Goal: Task Accomplishment & Management: Manage account settings

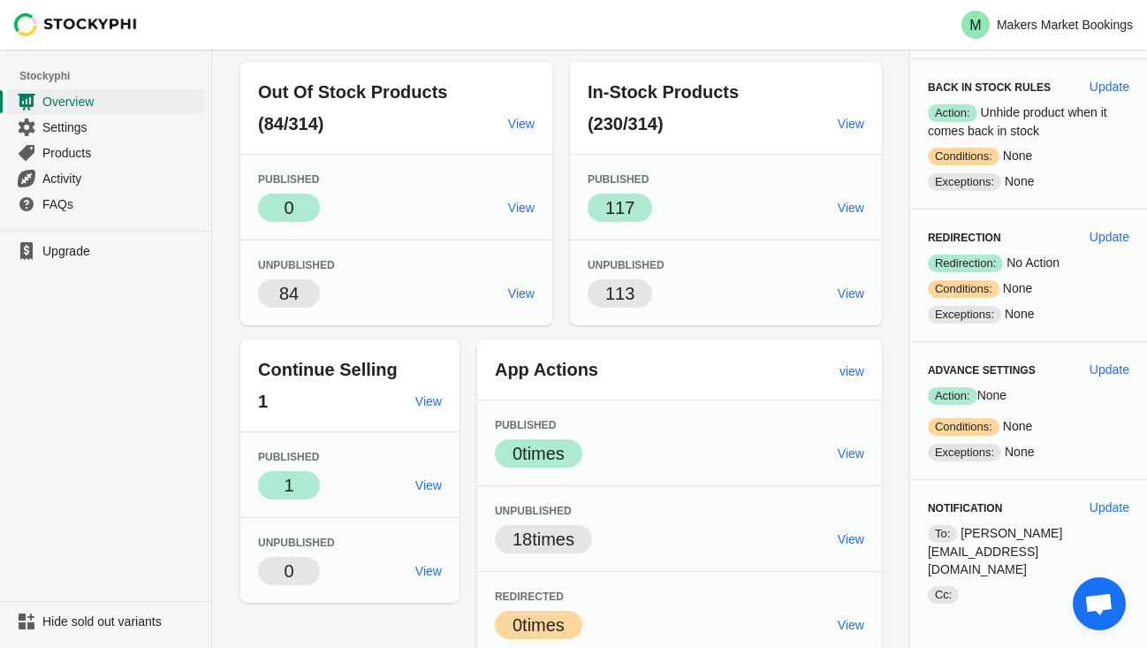
scroll to position [212, 0]
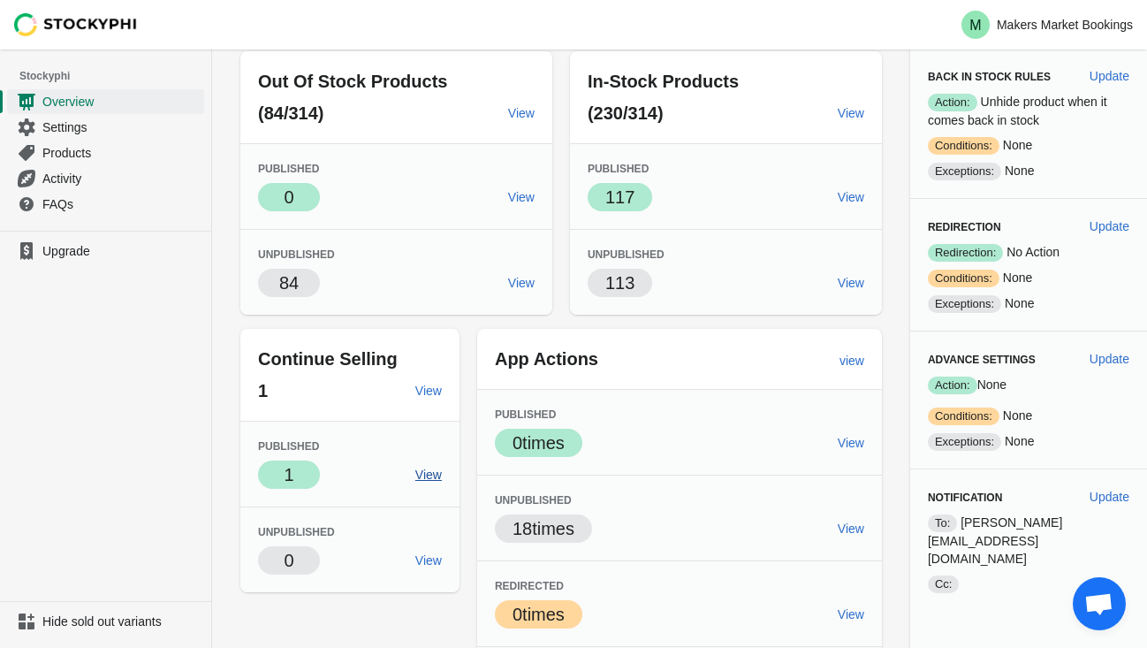
click at [432, 481] on span "View" at bounding box center [428, 474] width 27 height 14
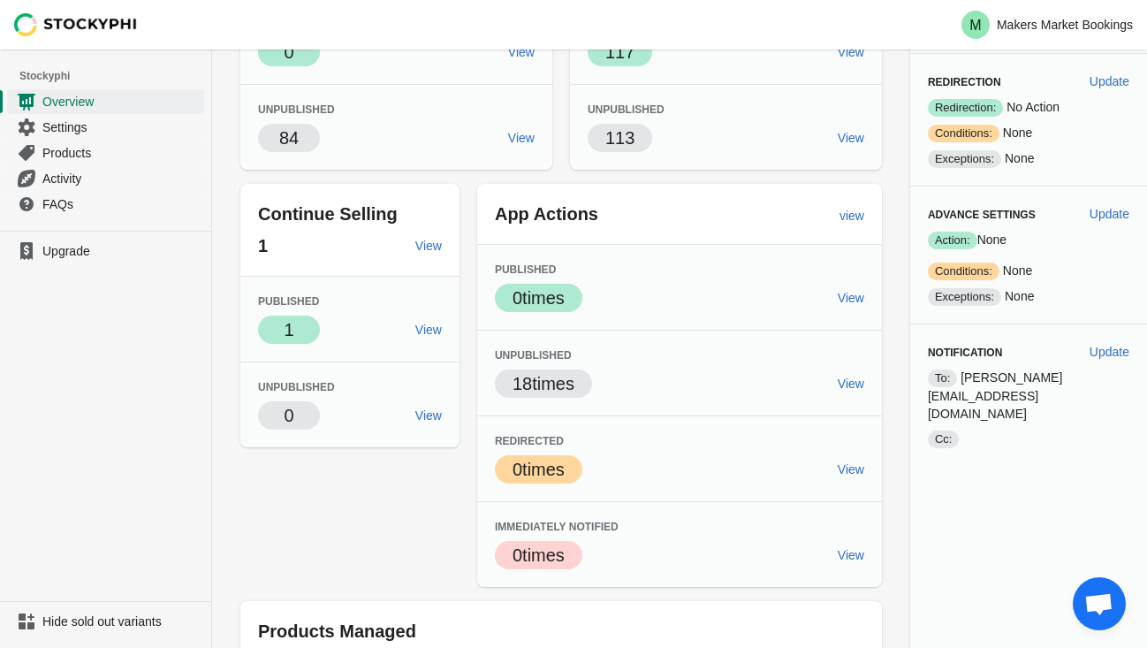
scroll to position [413, 0]
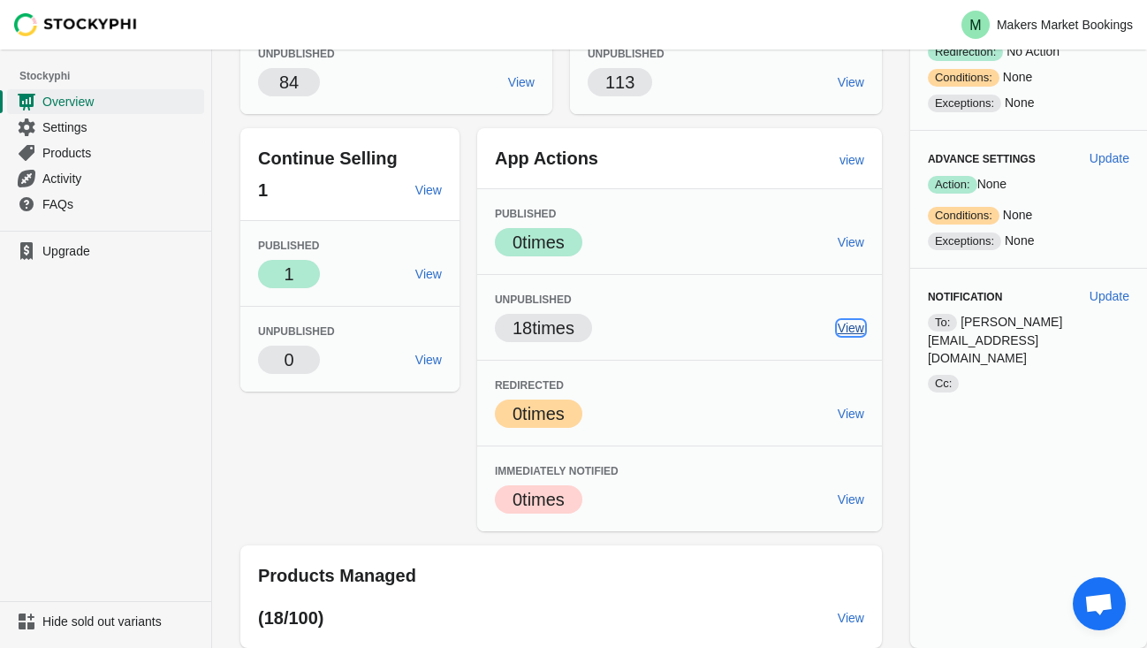
click at [864, 321] on span "View" at bounding box center [850, 328] width 27 height 14
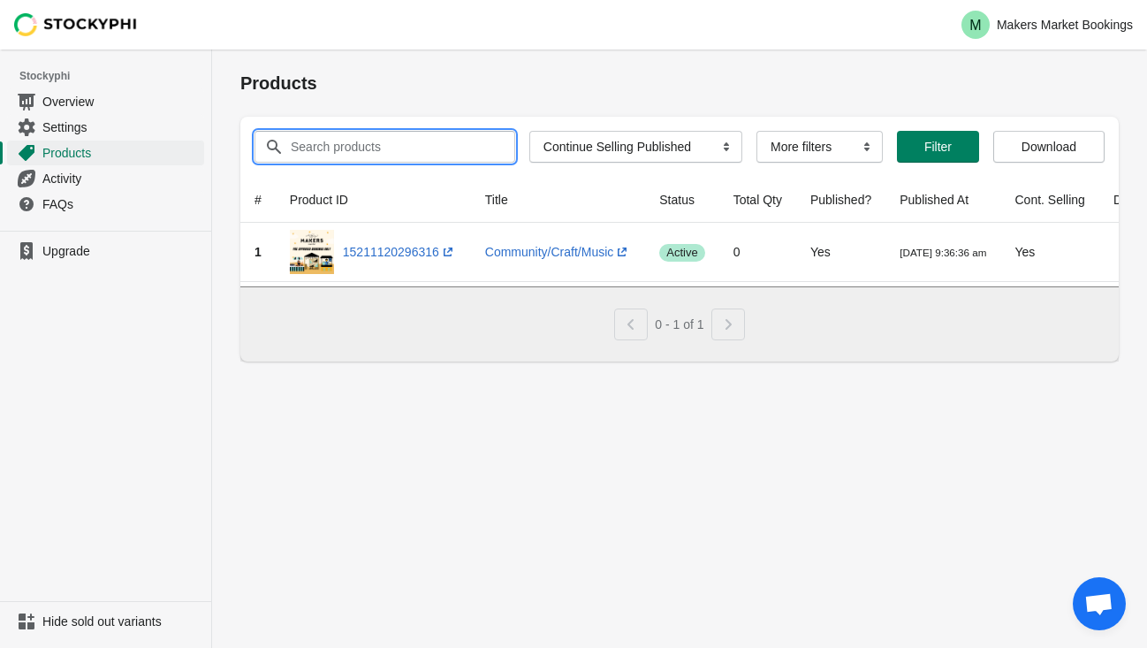
click at [314, 142] on input "Search products" at bounding box center [386, 147] width 193 height 32
type input "extra"
click at [56, 151] on span "Products" at bounding box center [121, 153] width 158 height 18
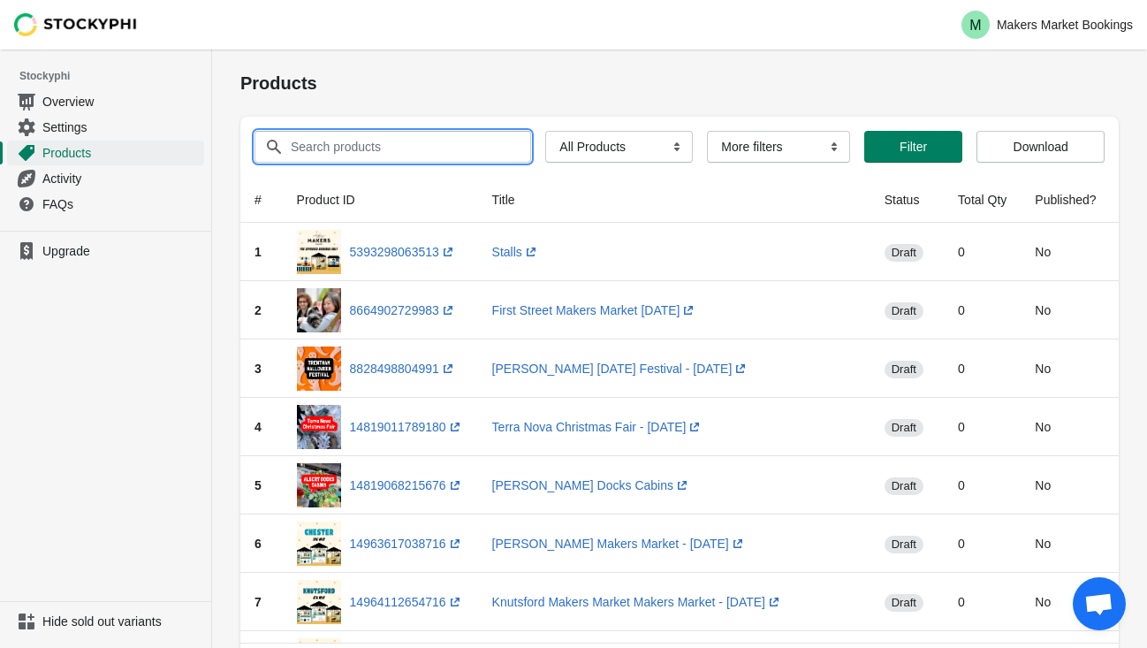
click at [373, 148] on input "Search products" at bounding box center [394, 147] width 209 height 32
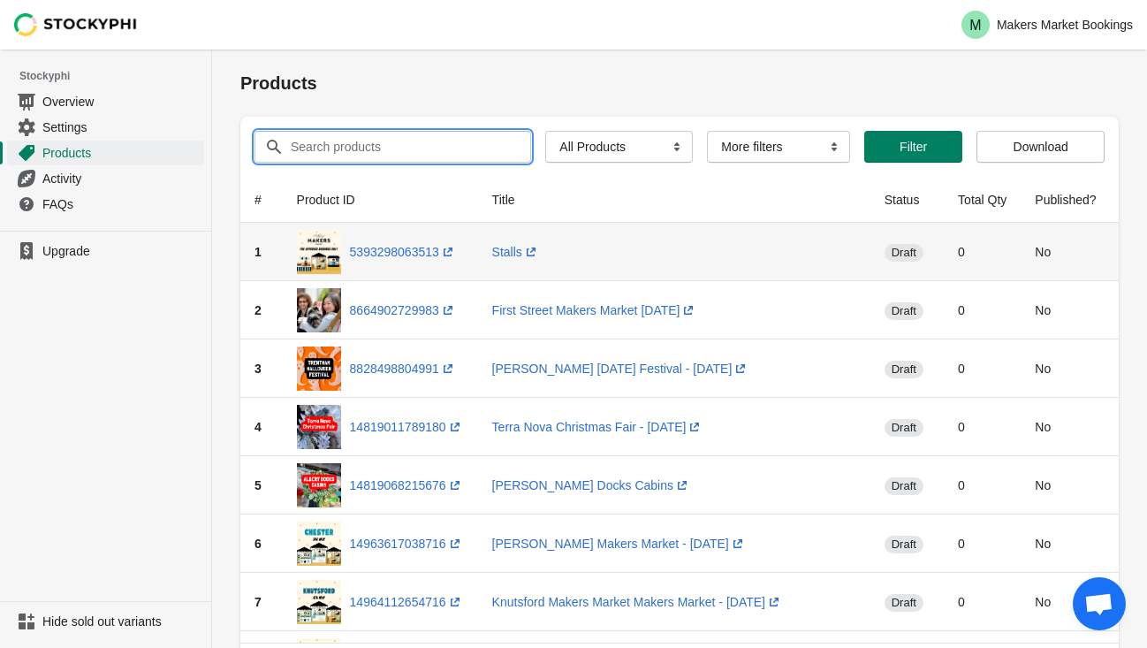
click at [686, 263] on td "Stalls (opens a new window)" at bounding box center [674, 252] width 392 height 58
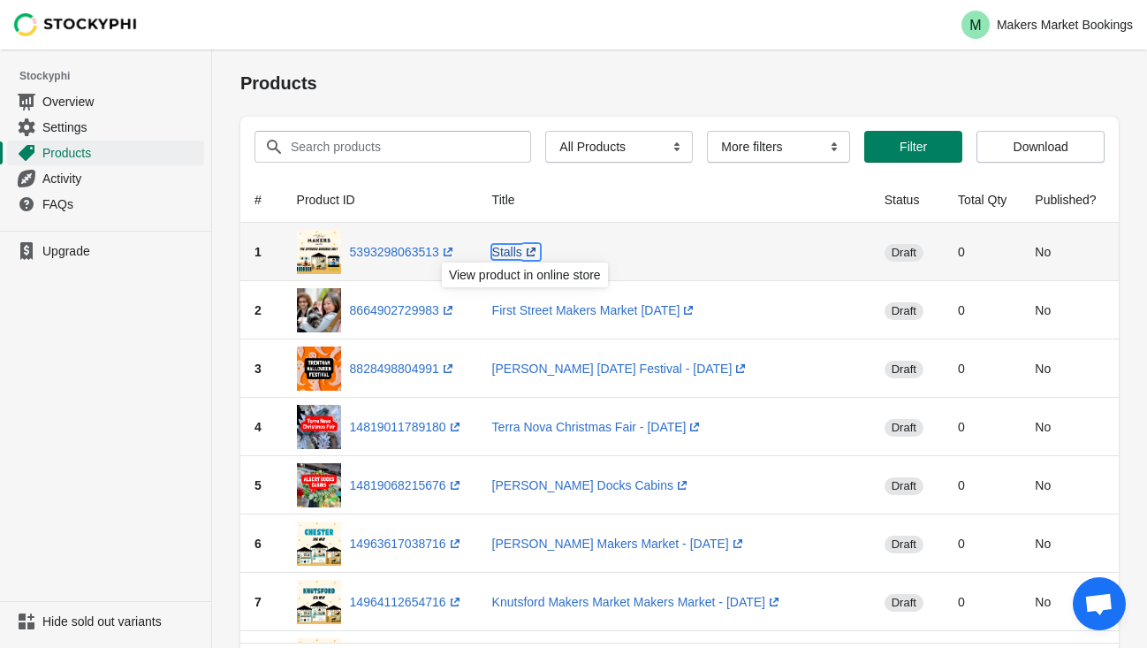
click at [516, 253] on link "Stalls (opens a new window)" at bounding box center [516, 252] width 48 height 14
click at [325, 253] on img at bounding box center [319, 252] width 44 height 44
click at [529, 260] on div "View product in online store" at bounding box center [525, 280] width 194 height 42
click at [923, 250] on span "draft" at bounding box center [903, 253] width 39 height 18
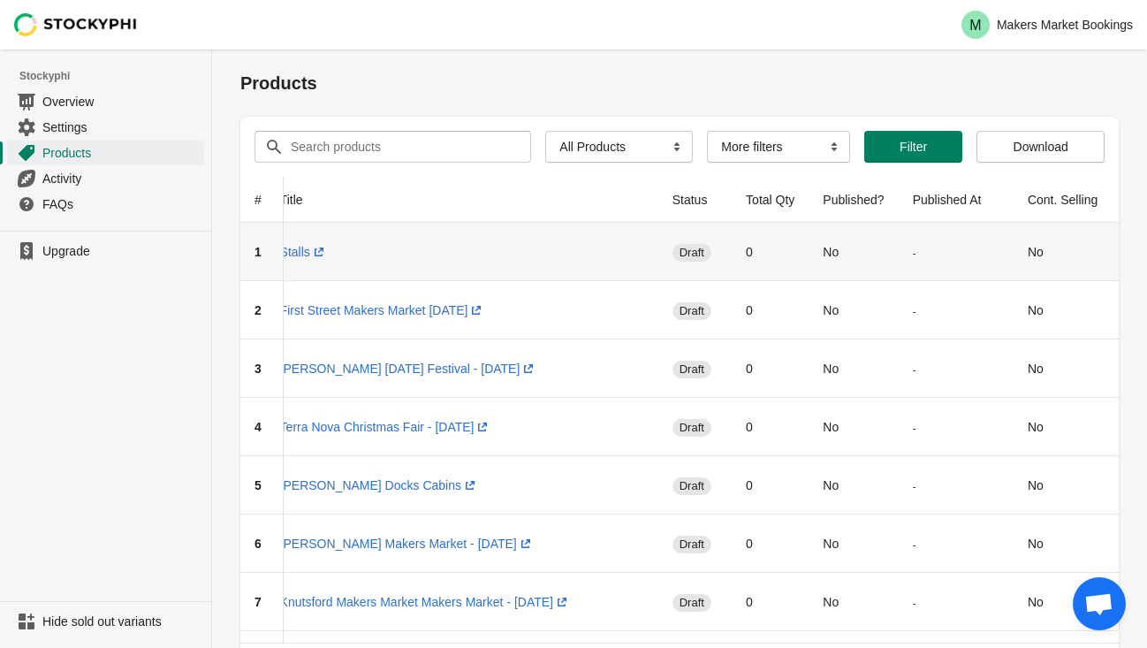
scroll to position [0, 359]
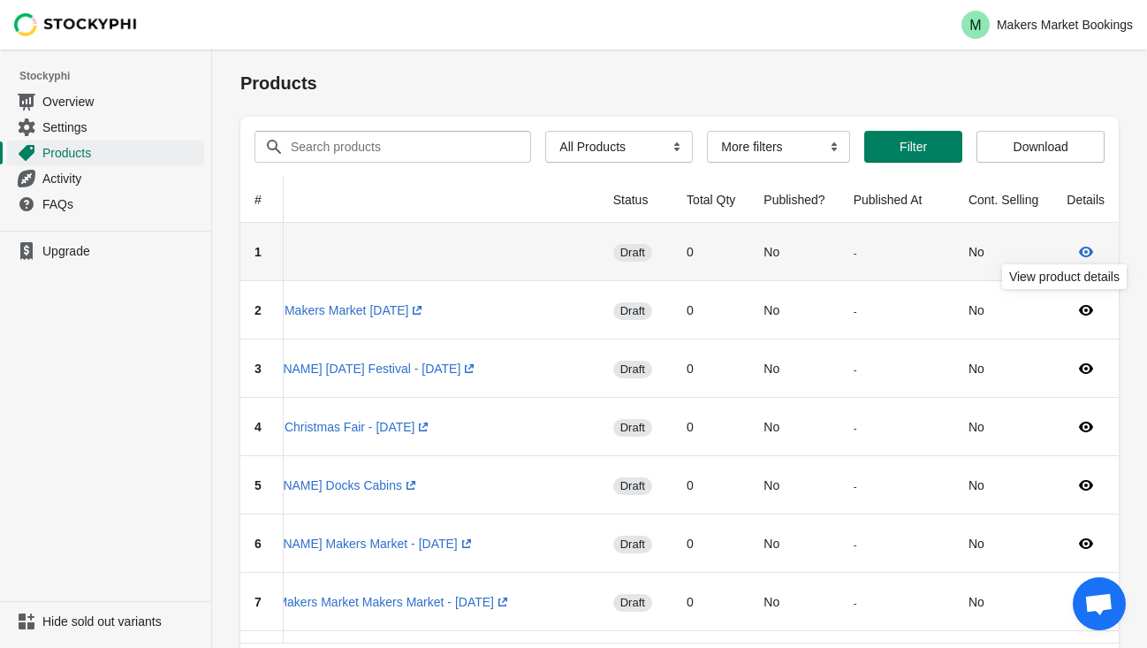
click at [1084, 250] on icon at bounding box center [1086, 251] width 14 height 11
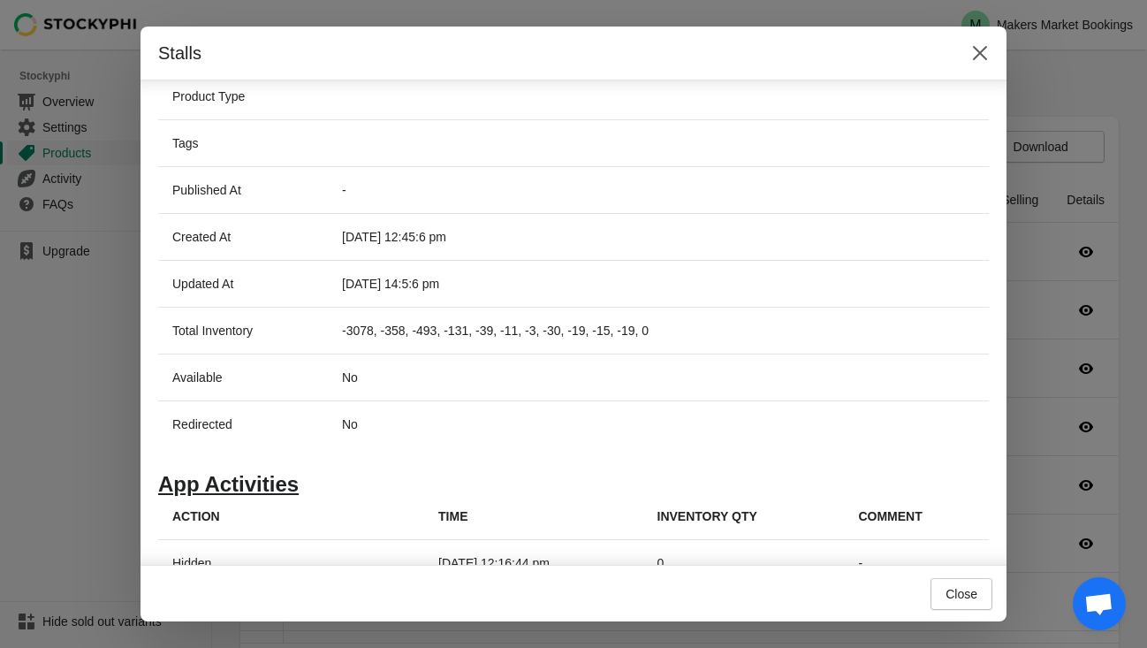
scroll to position [519, 0]
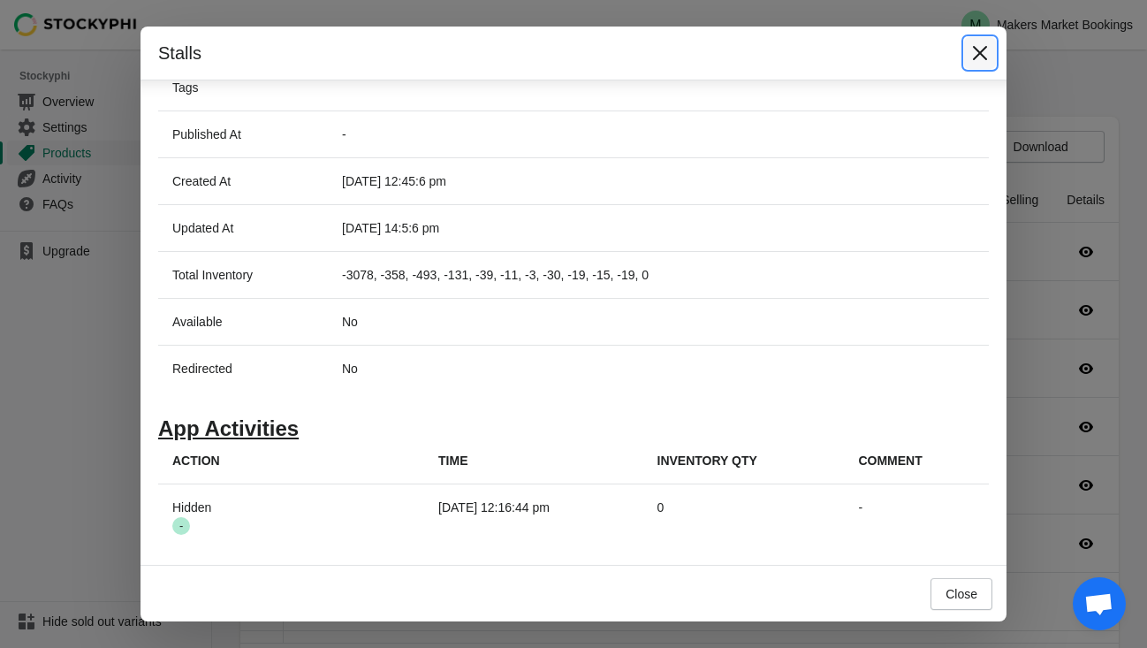
click at [976, 48] on icon "Close" at bounding box center [980, 53] width 18 height 18
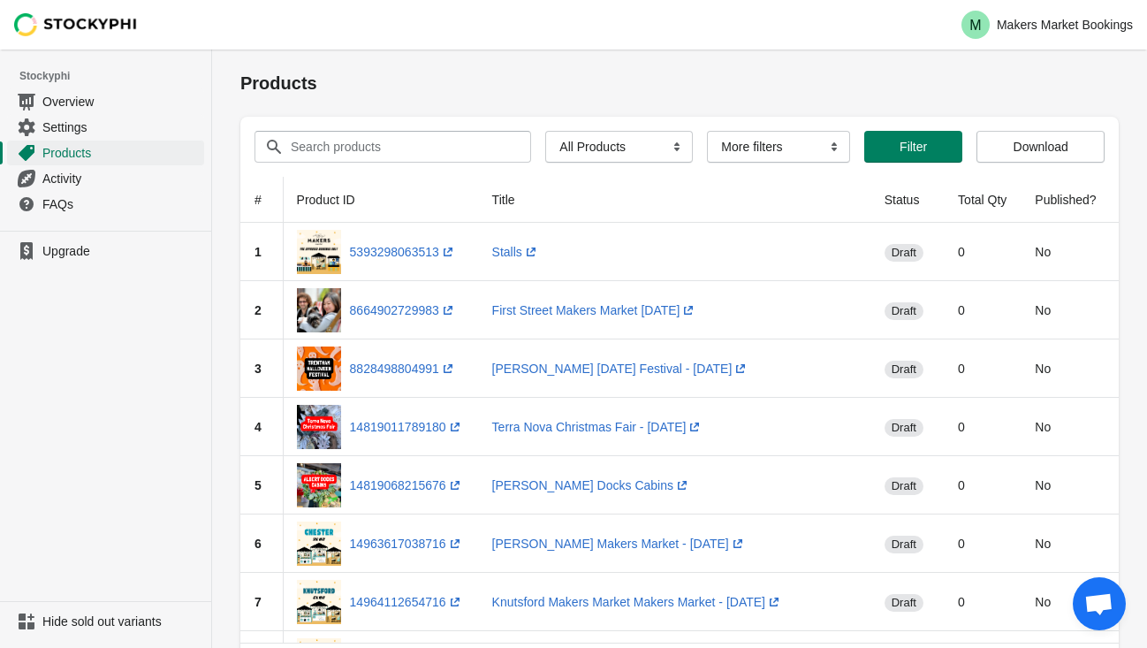
scroll to position [0, 0]
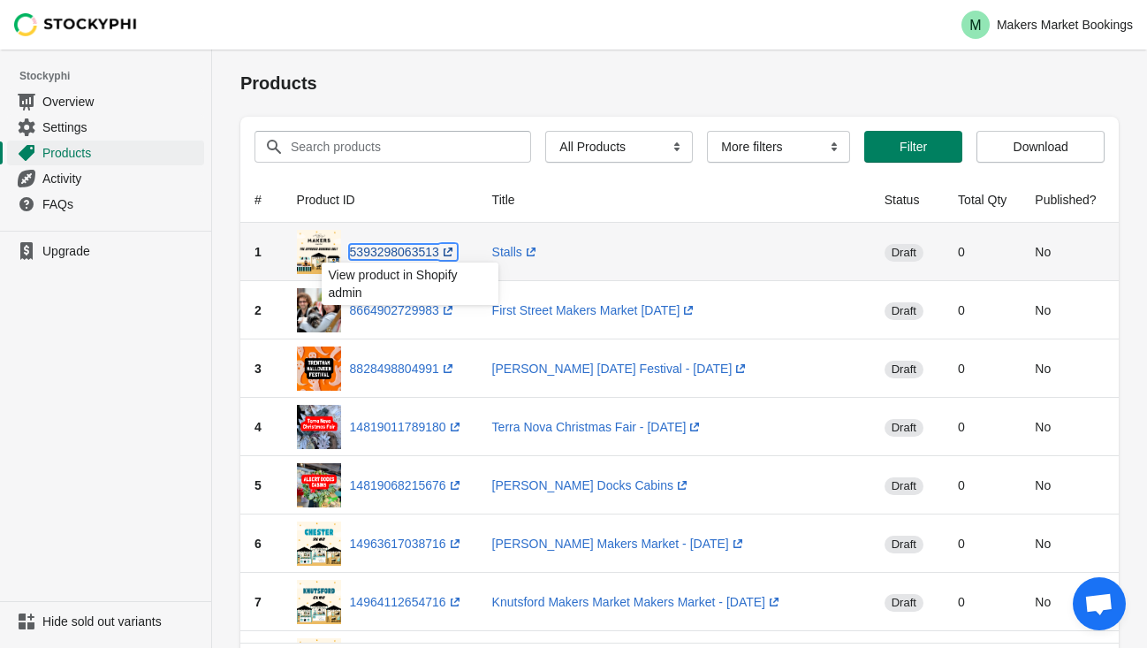
click at [428, 251] on link "5393298063513 (opens a new window)" at bounding box center [403, 252] width 107 height 14
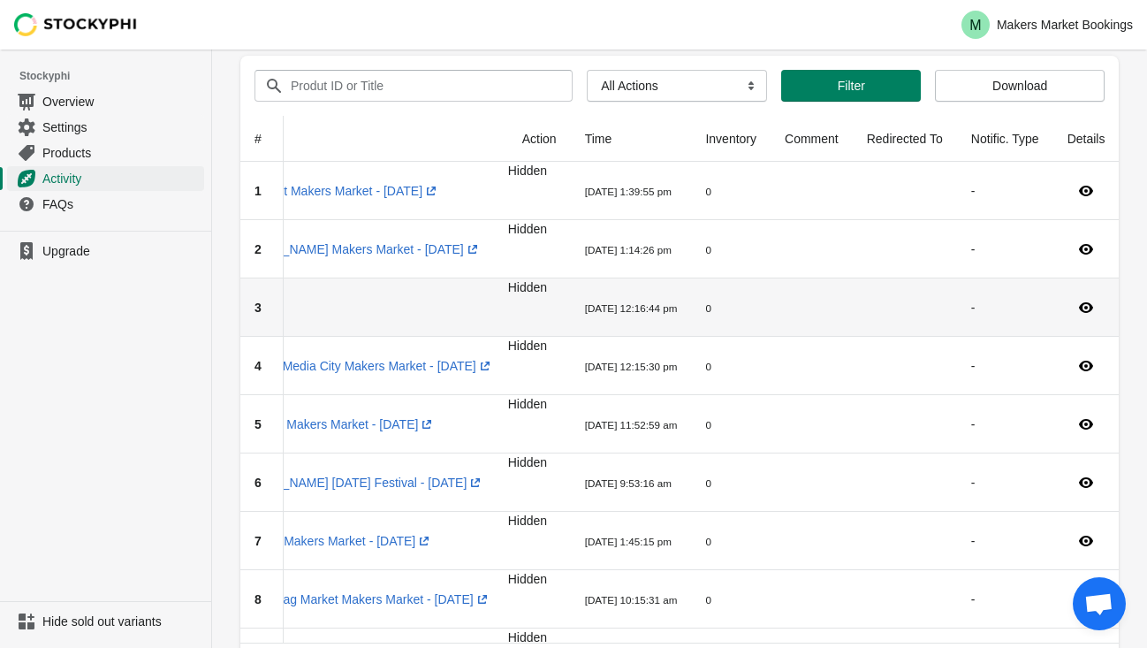
scroll to position [0, 105]
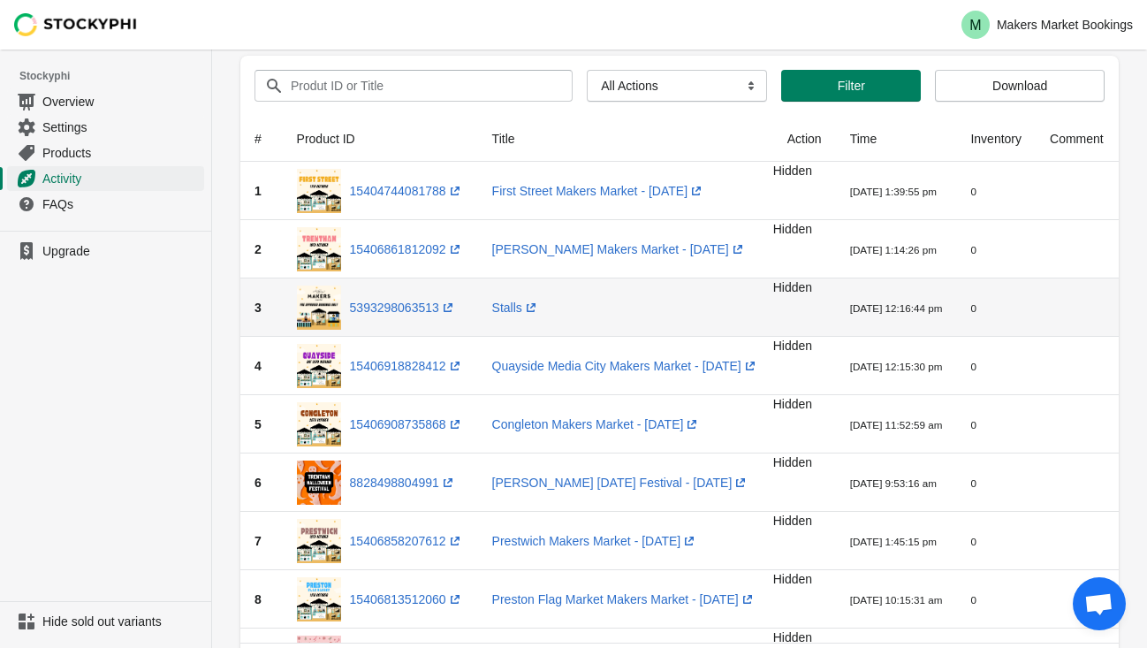
click at [271, 307] on td "3" at bounding box center [261, 307] width 42 height 58
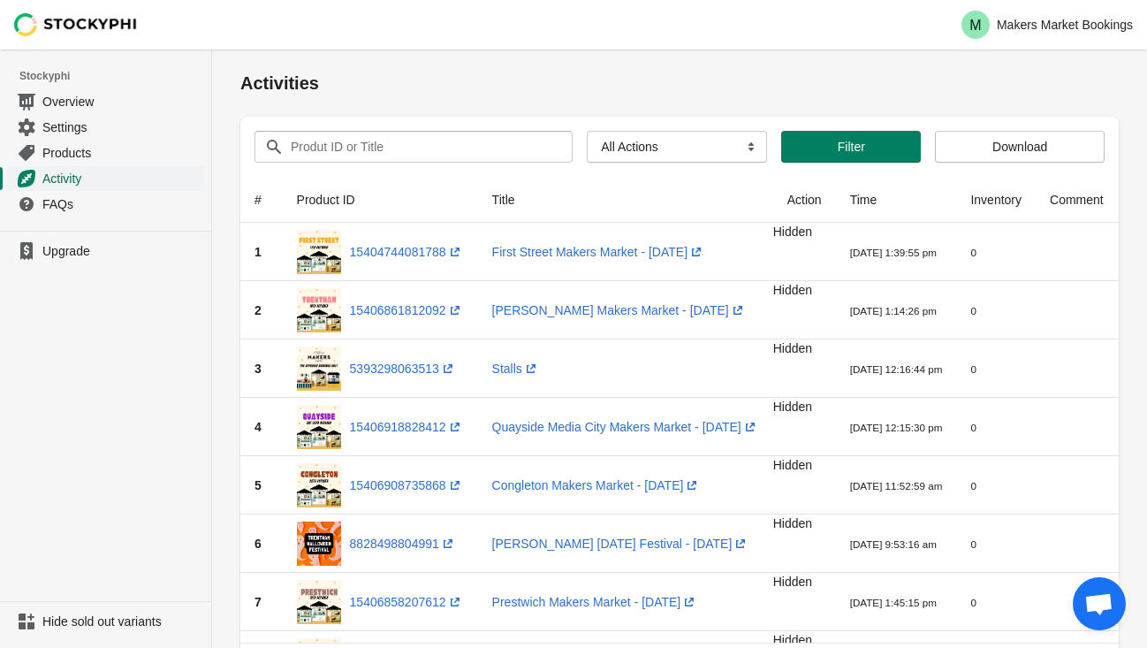
click at [89, 179] on span "Activity" at bounding box center [121, 179] width 158 height 18
click at [87, 158] on span "Products" at bounding box center [121, 153] width 158 height 18
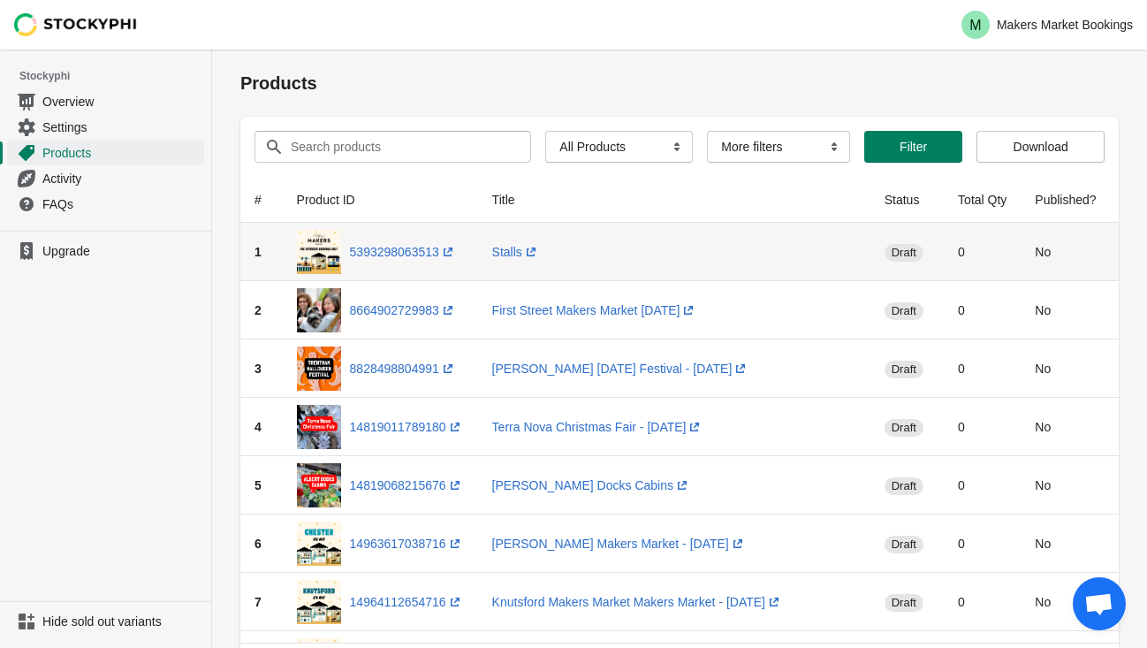
click at [923, 254] on span "draft" at bounding box center [903, 253] width 39 height 18
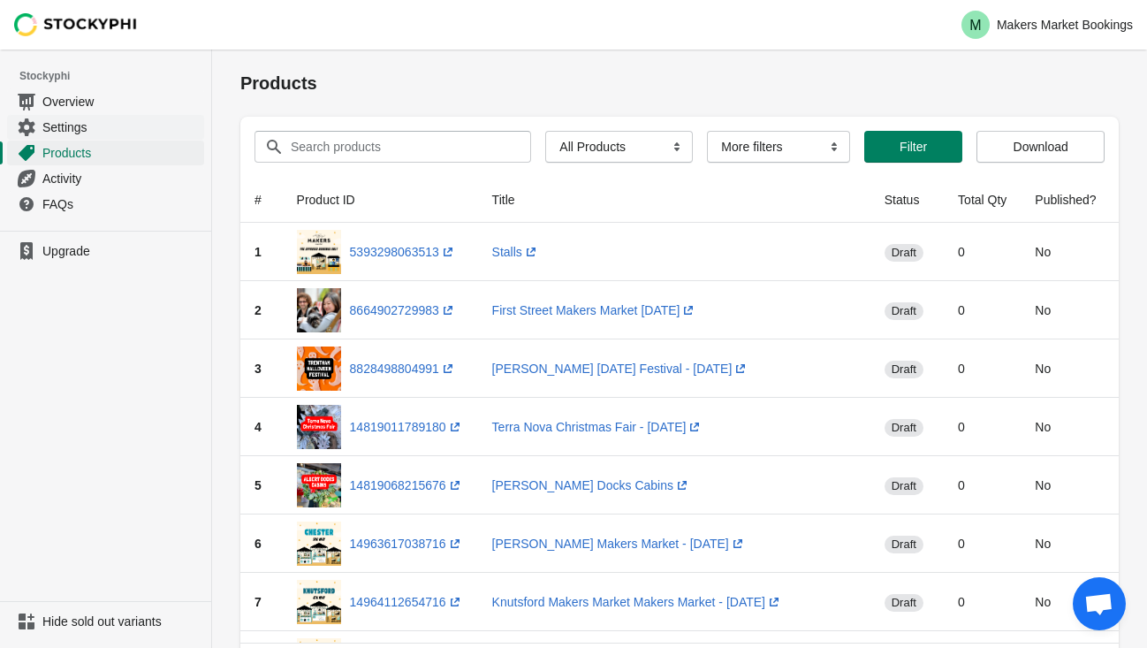
click at [96, 132] on span "Settings" at bounding box center [121, 127] width 158 height 18
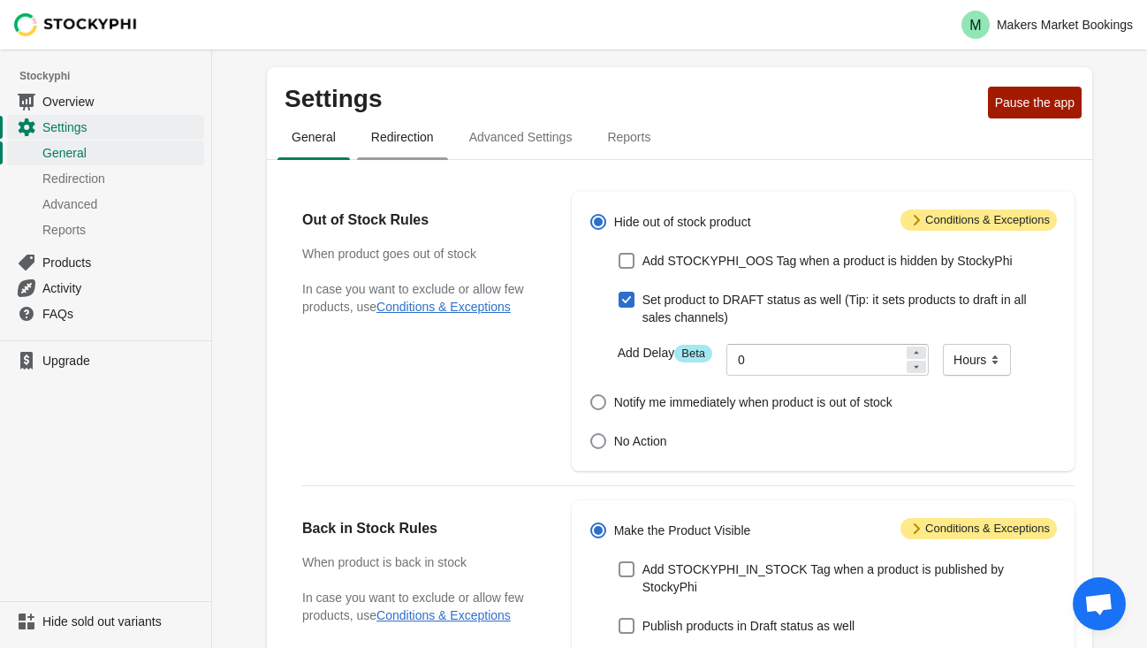
click at [392, 146] on span "Redirection" at bounding box center [402, 137] width 91 height 32
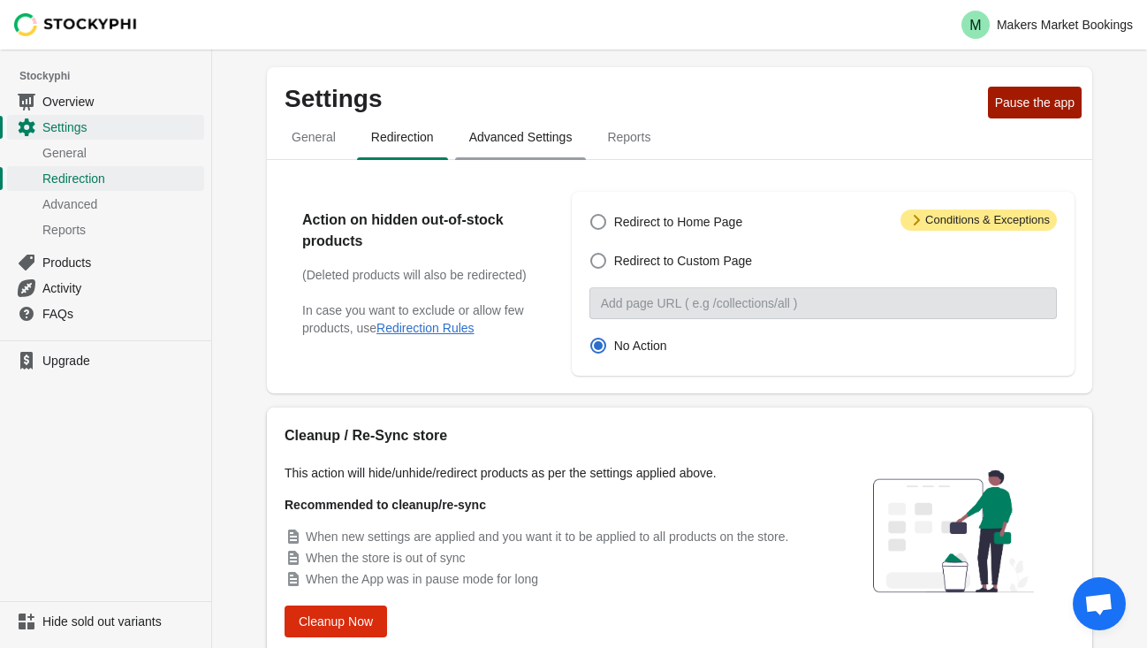
click at [492, 149] on span "Advanced Settings" at bounding box center [521, 137] width 132 height 32
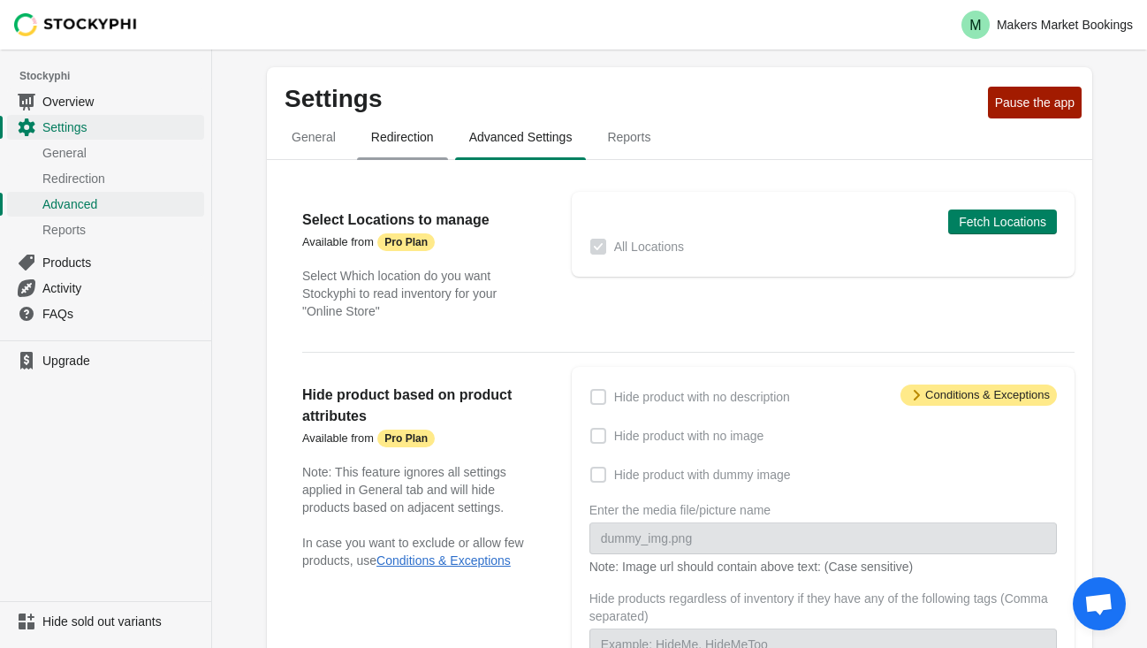
click at [407, 147] on span "Redirection" at bounding box center [402, 137] width 91 height 32
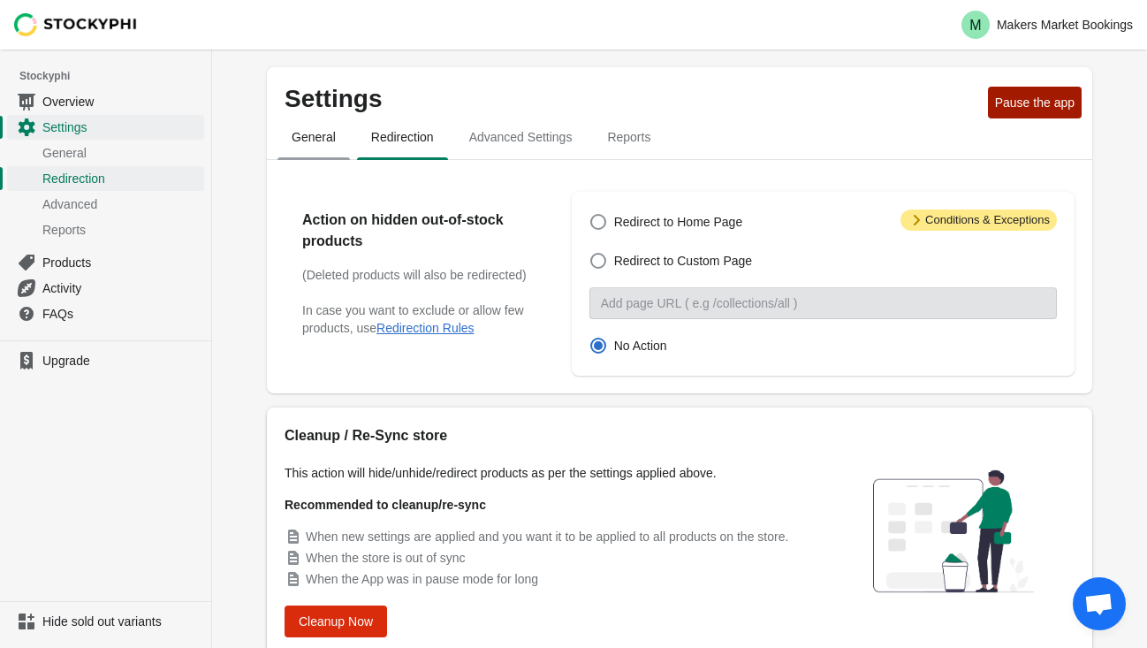
click at [316, 137] on span "General" at bounding box center [313, 137] width 72 height 32
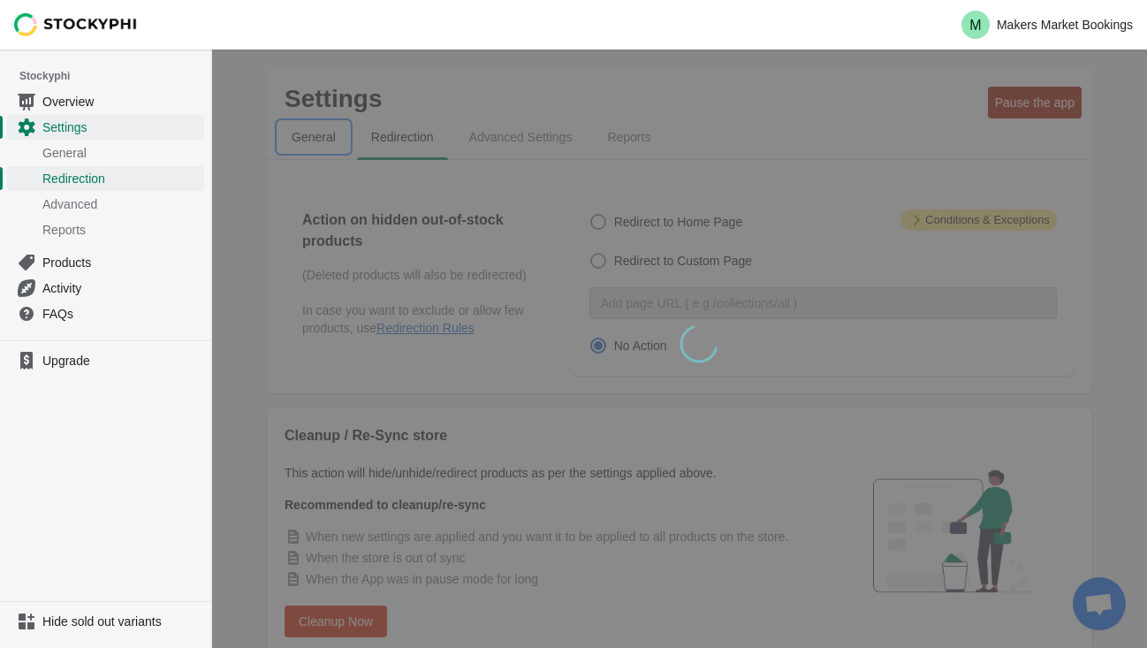
select select "hours"
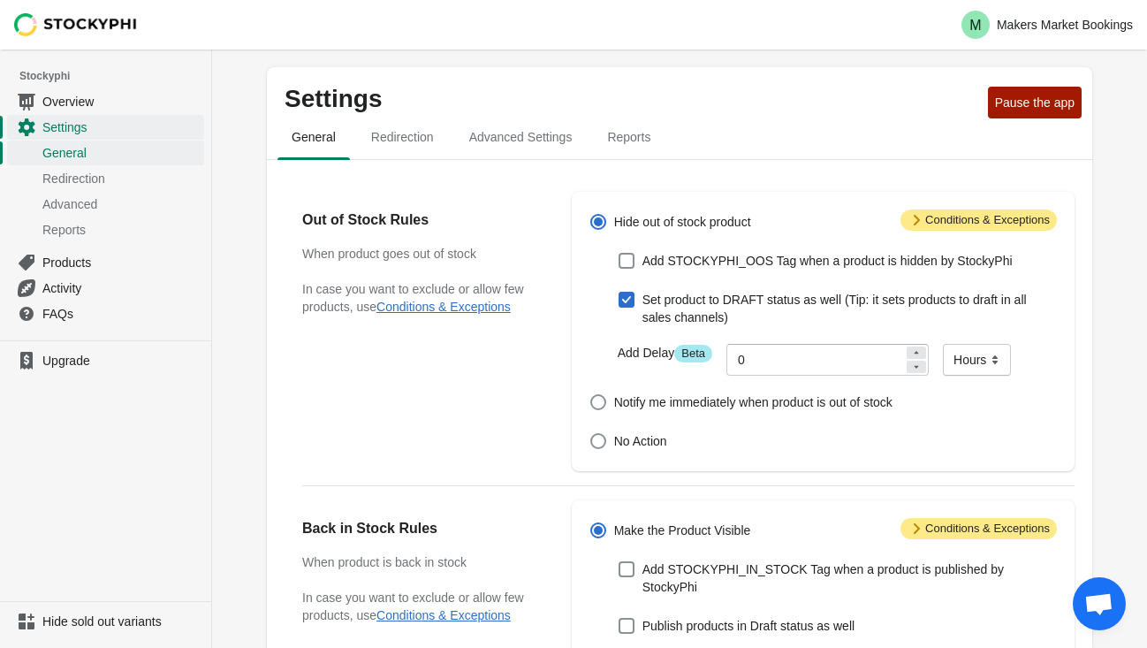
click at [907, 220] on icon at bounding box center [916, 220] width 18 height 18
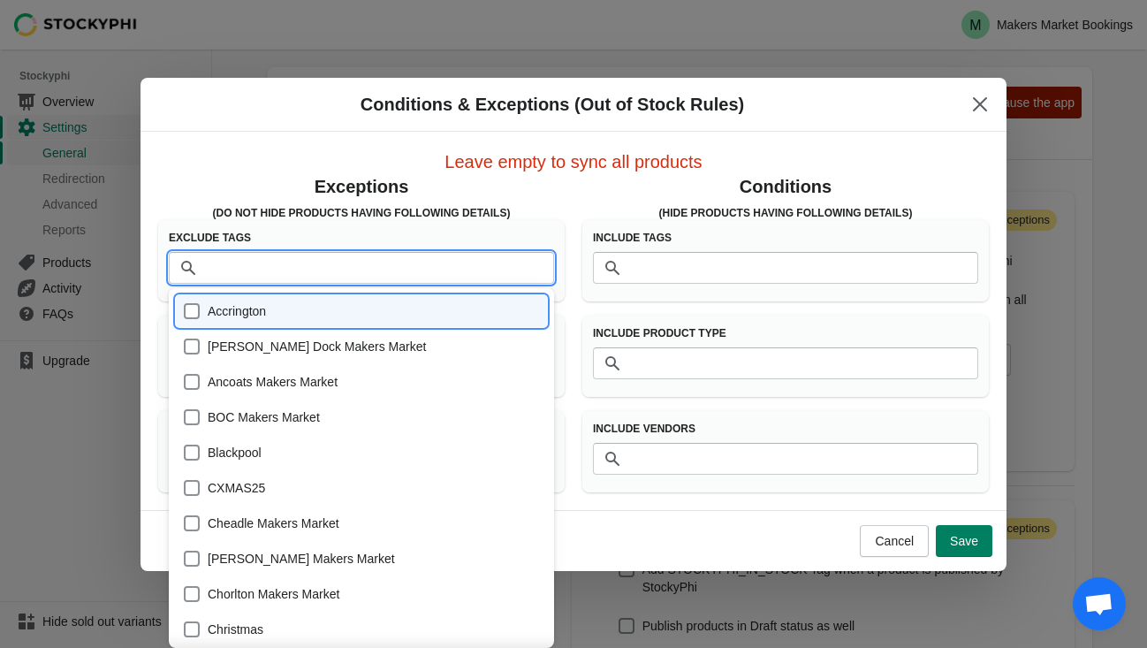
click at [341, 277] on input "Tags" at bounding box center [379, 268] width 350 height 32
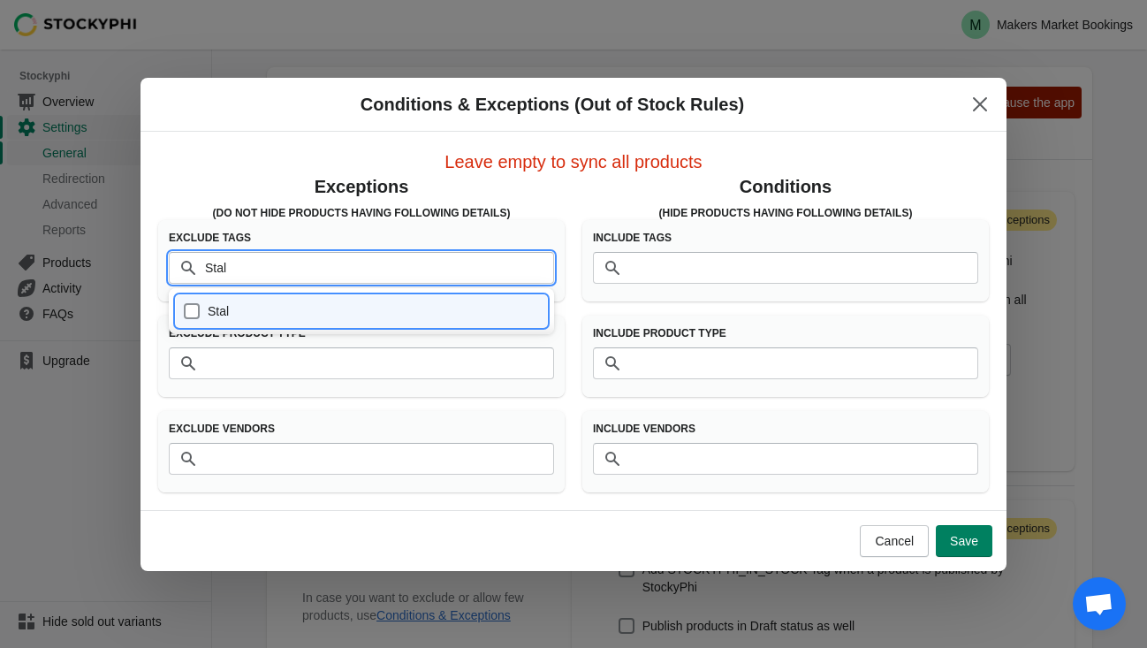
type input "Stall"
click at [191, 308] on div "Stall" at bounding box center [361, 311] width 357 height 25
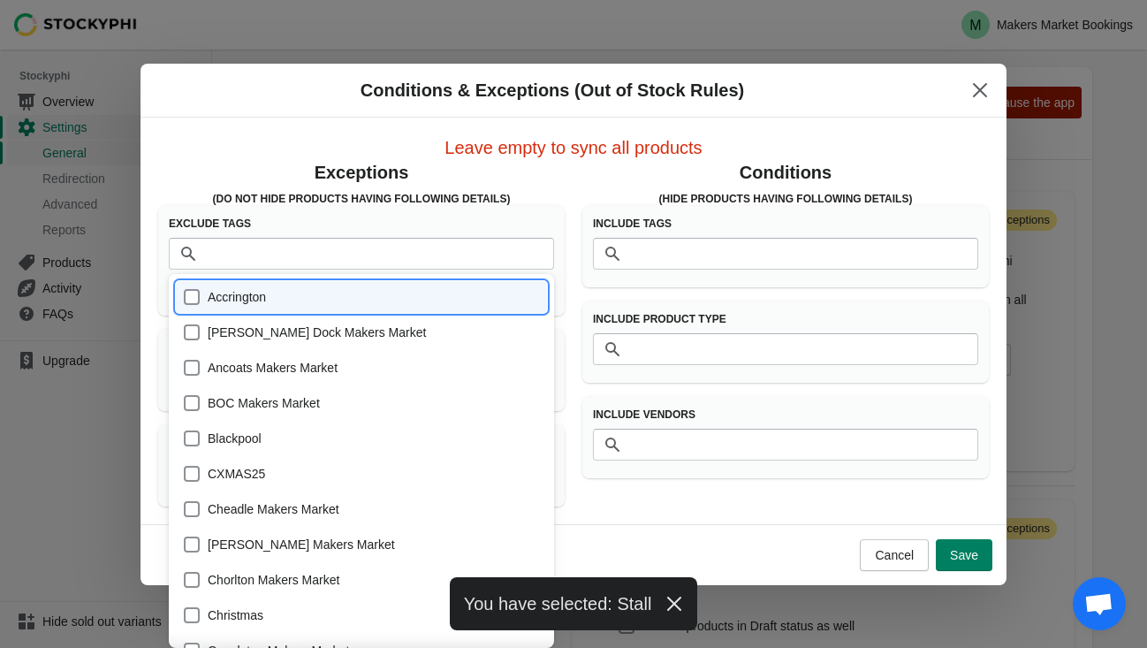
click at [408, 199] on h3 "(Do Not Hide products having following details)" at bounding box center [361, 199] width 406 height 14
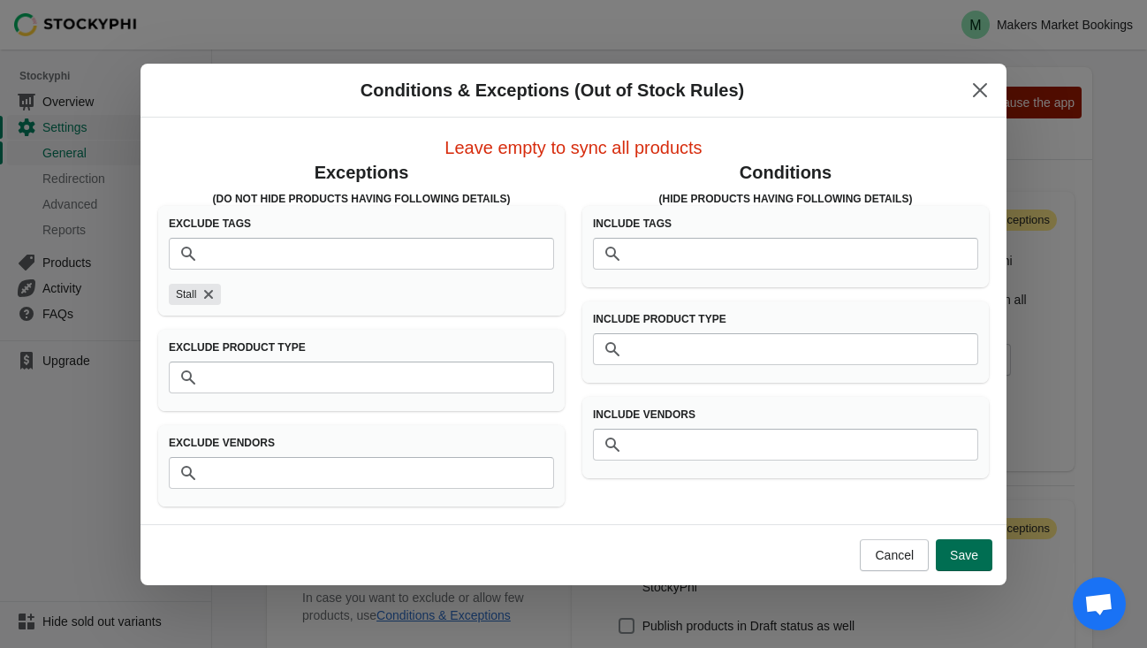
click at [958, 553] on span "Save" at bounding box center [964, 555] width 28 height 14
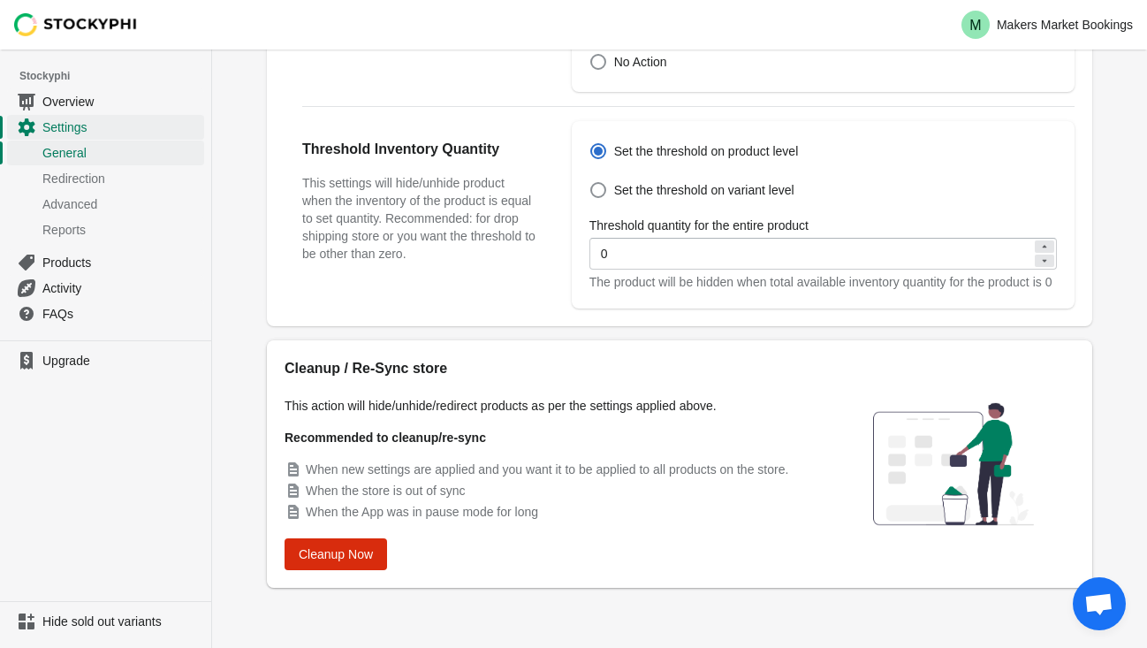
scroll to position [659, 0]
click at [353, 549] on span "Cleanup Now" at bounding box center [336, 554] width 74 height 14
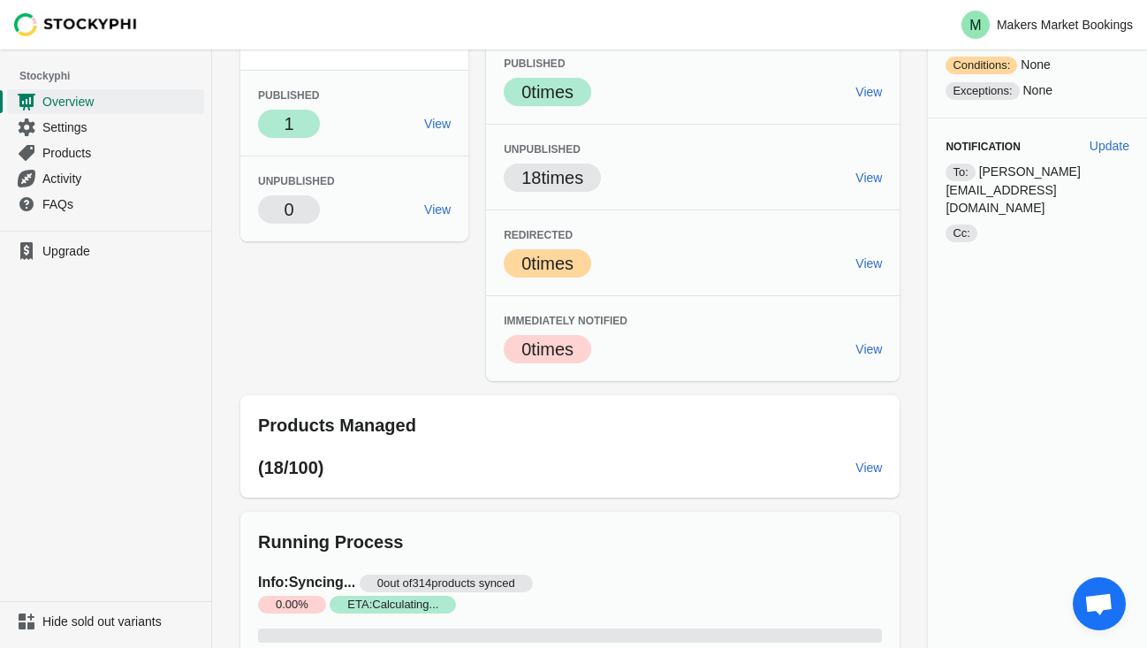
scroll to position [621, 0]
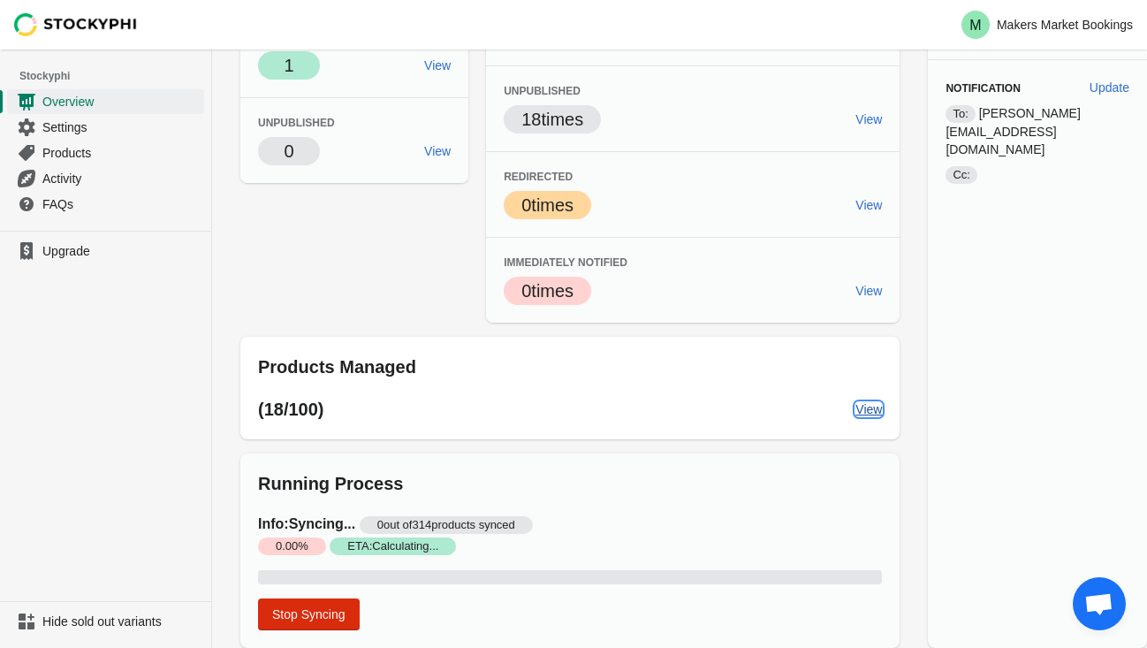
click at [855, 405] on span "View" at bounding box center [868, 409] width 27 height 14
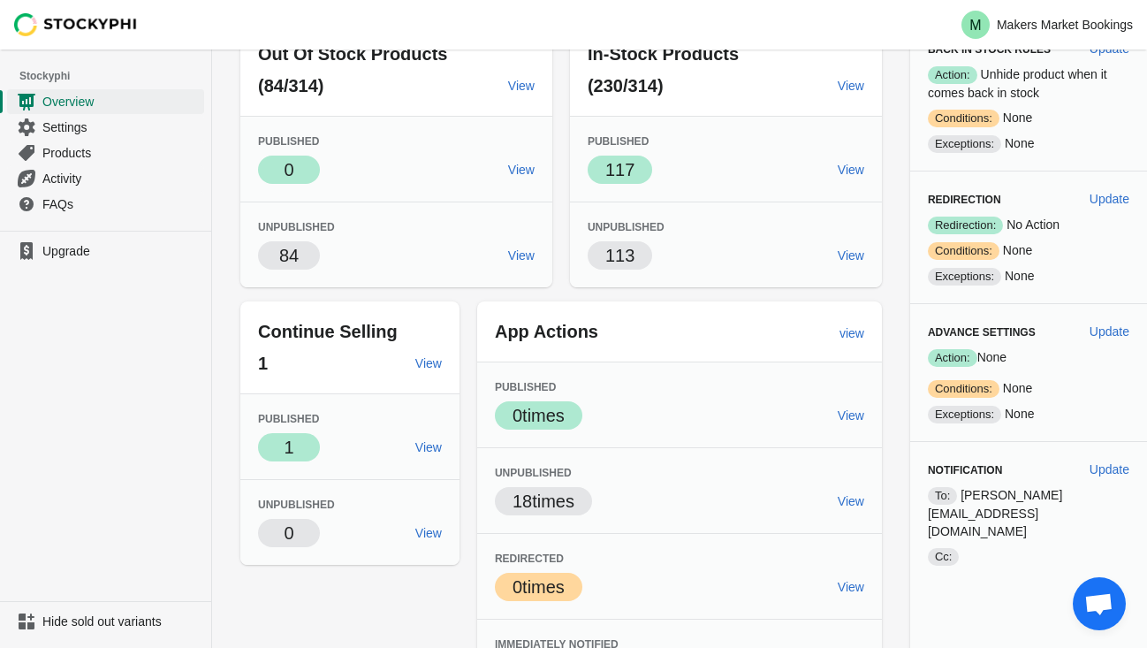
scroll to position [240, 0]
click at [431, 436] on link "View" at bounding box center [428, 446] width 41 height 32
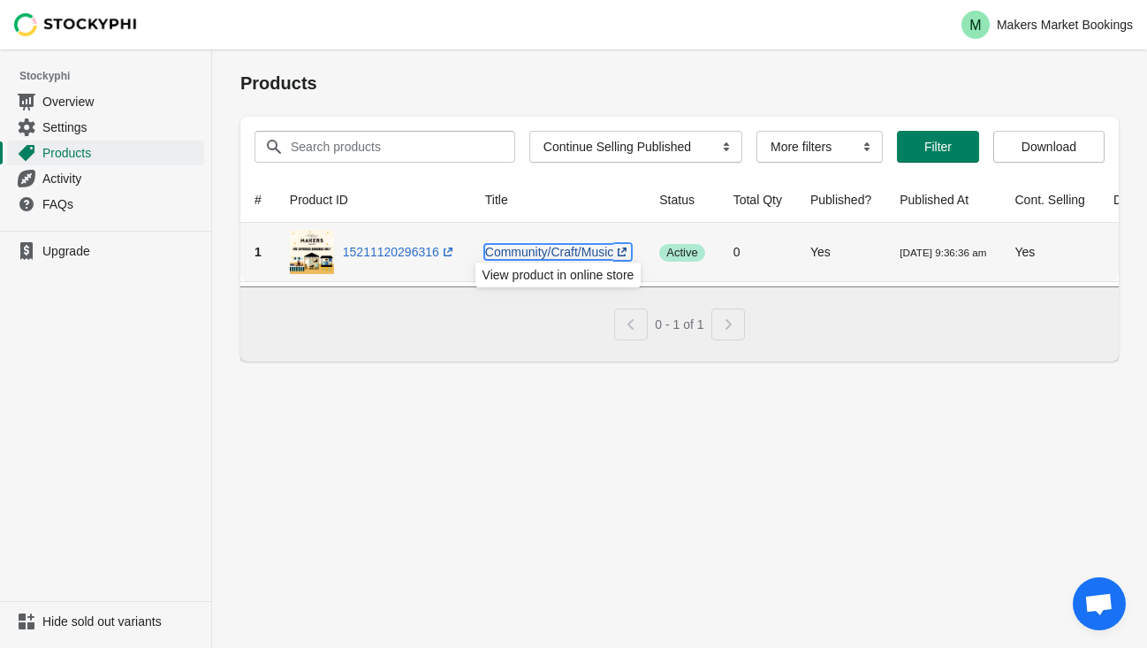
click at [539, 250] on link "Community/Craft/Music (opens a new window)" at bounding box center [558, 252] width 146 height 14
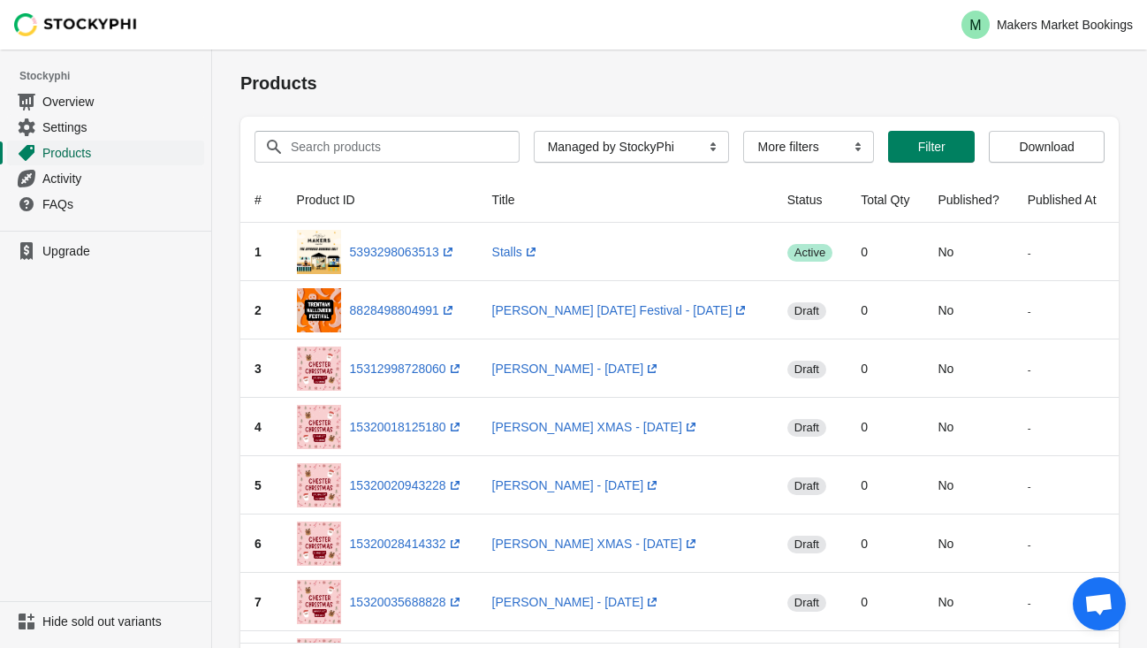
click at [90, 150] on span "Products" at bounding box center [121, 153] width 158 height 18
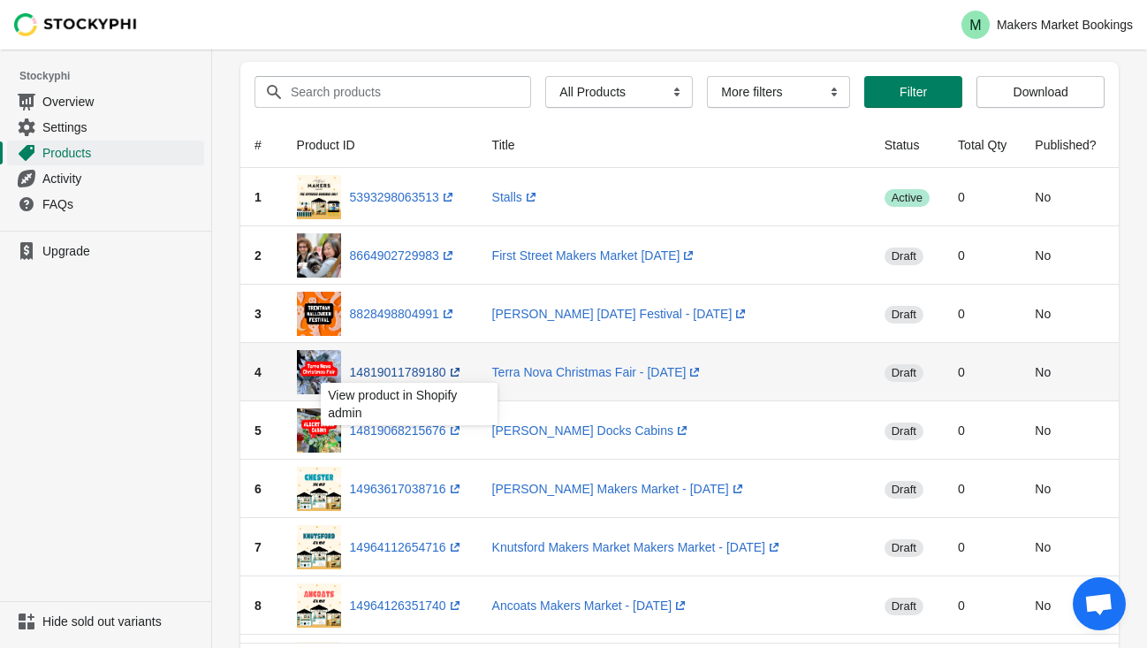
scroll to position [66, 0]
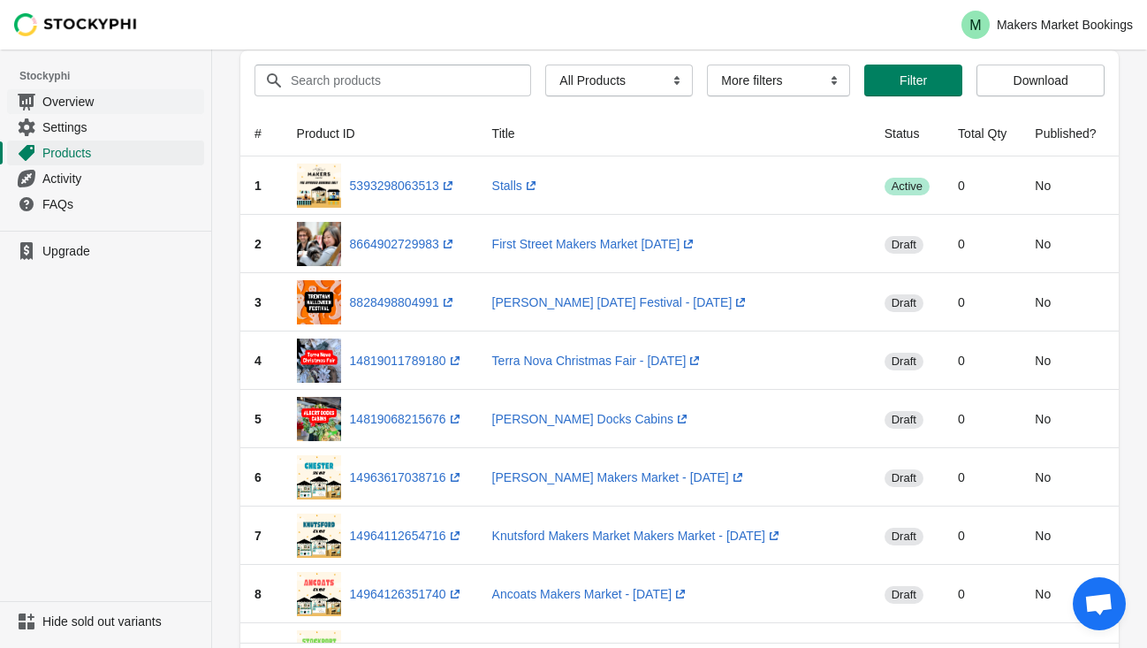
click at [74, 109] on span "Overview" at bounding box center [121, 102] width 158 height 18
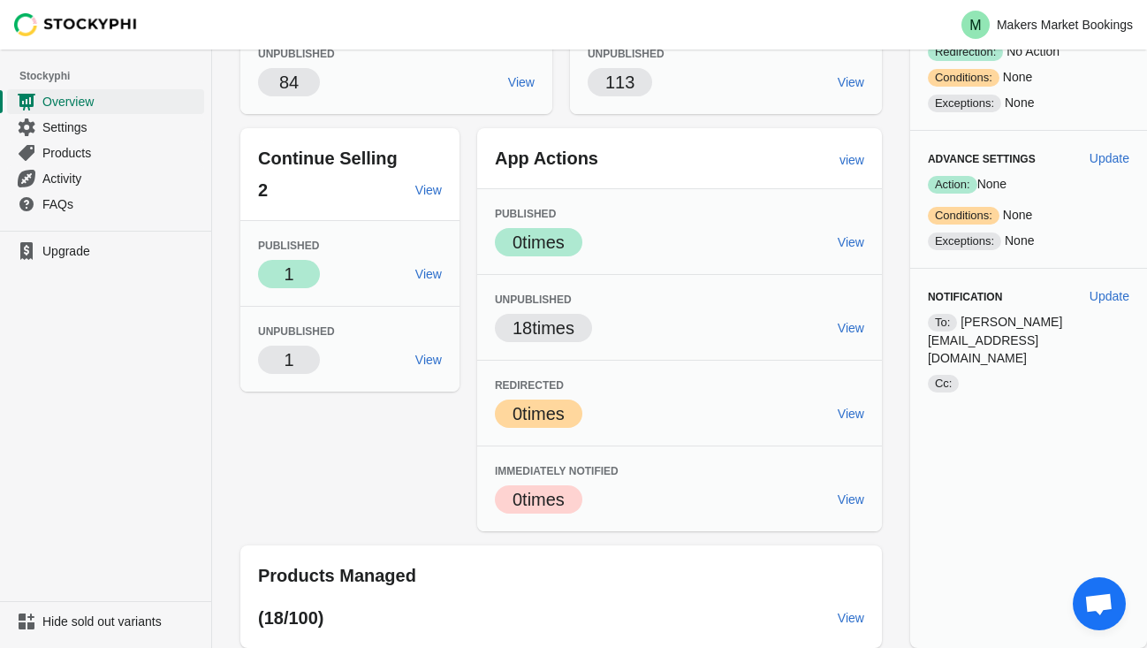
scroll to position [413, 0]
click at [436, 271] on span "View" at bounding box center [428, 274] width 27 height 14
click at [436, 193] on span "View" at bounding box center [428, 190] width 27 height 14
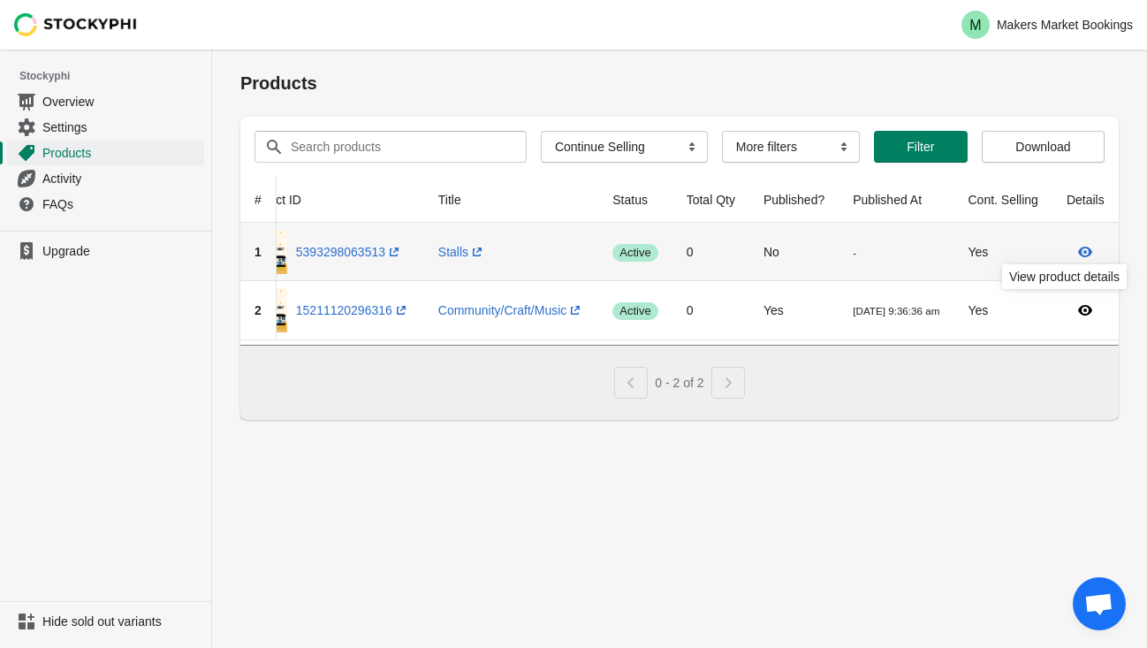
click at [1077, 246] on icon at bounding box center [1085, 252] width 18 height 18
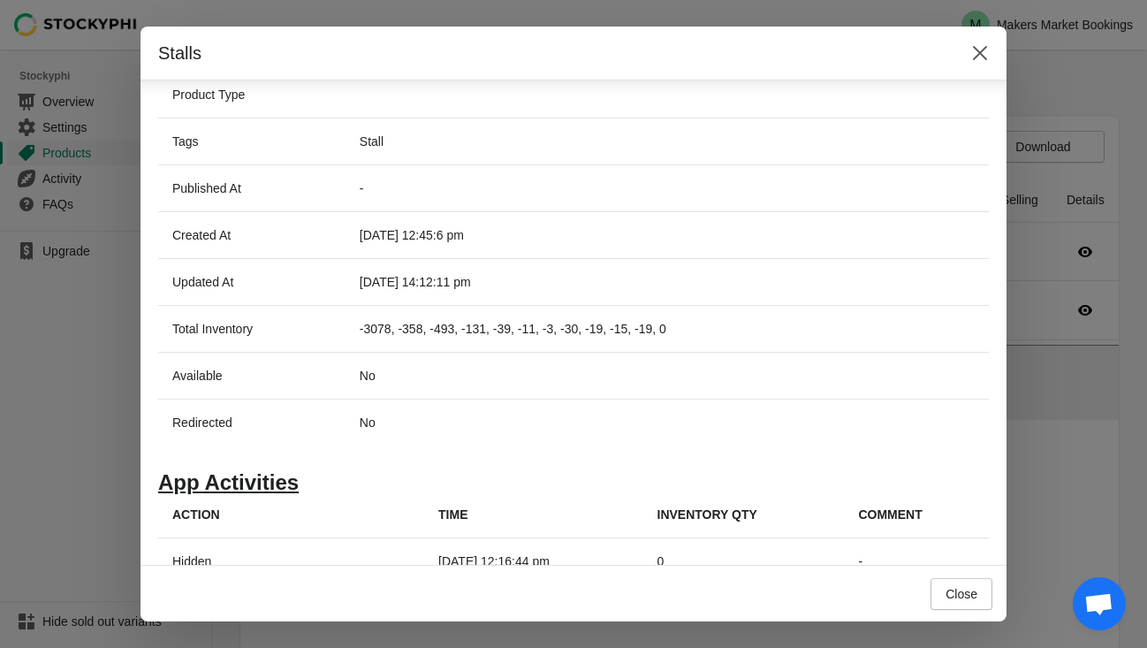
scroll to position [437, 0]
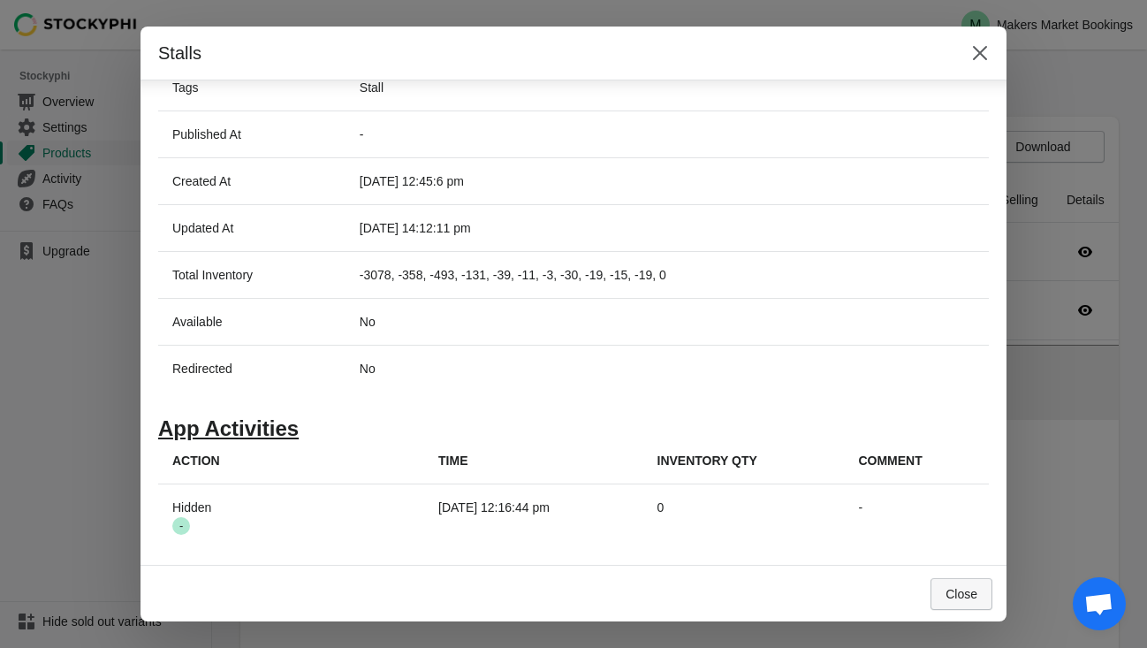
click at [958, 598] on span "Close" at bounding box center [961, 594] width 32 height 14
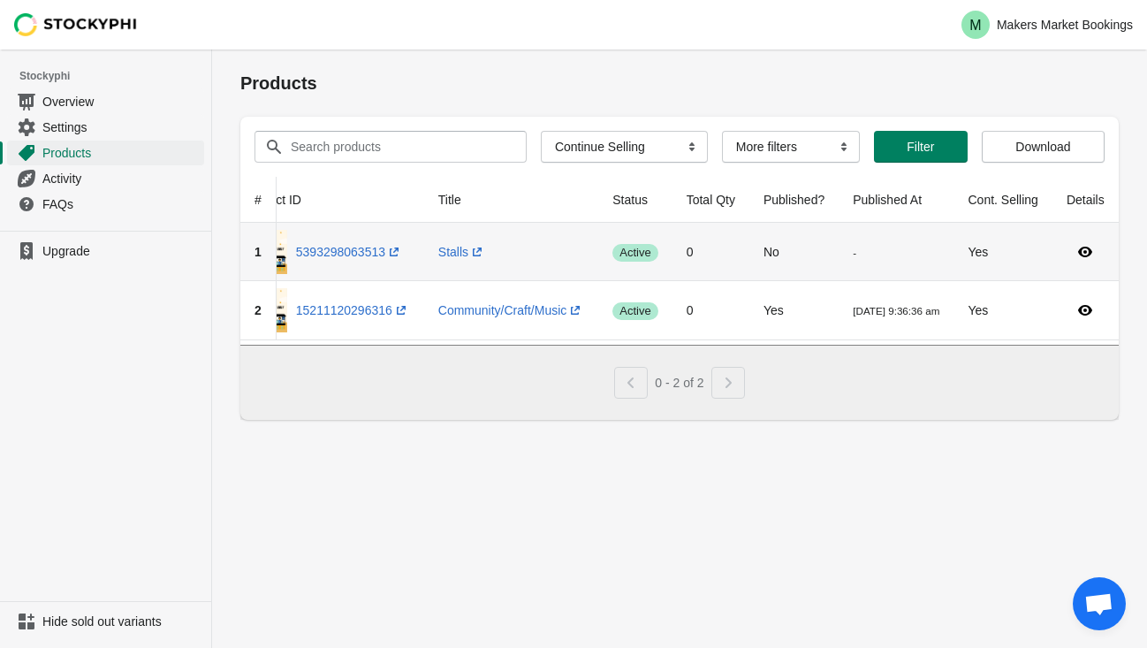
scroll to position [0, 0]
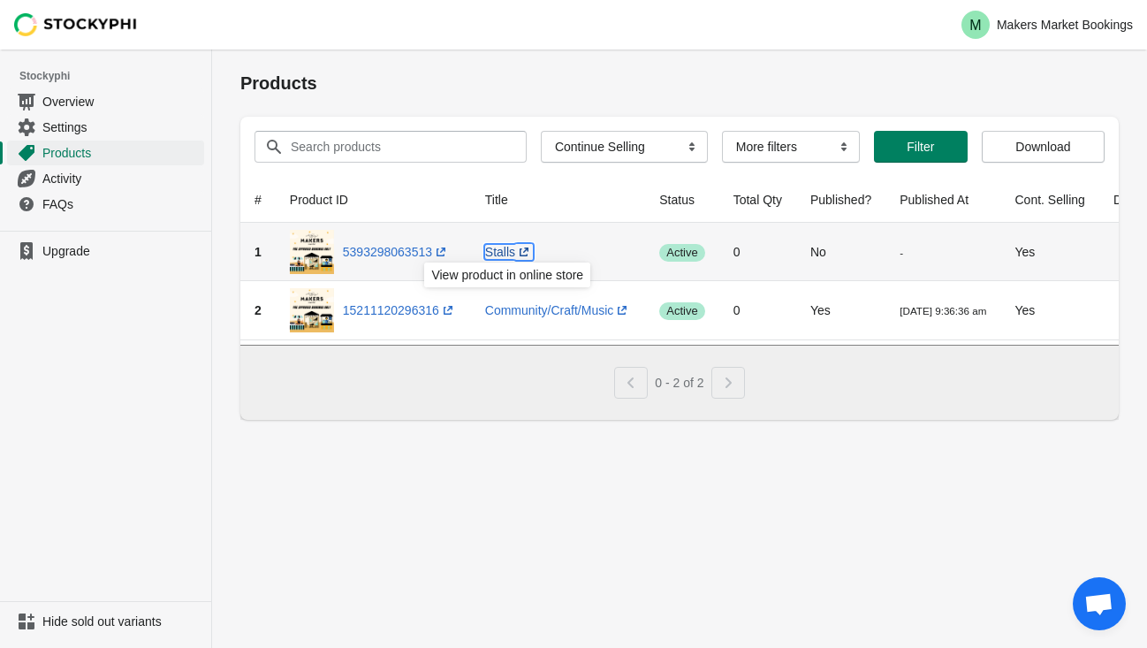
click at [496, 252] on link "Stalls (opens a new window)" at bounding box center [509, 252] width 48 height 14
